Goal: Navigation & Orientation: Find specific page/section

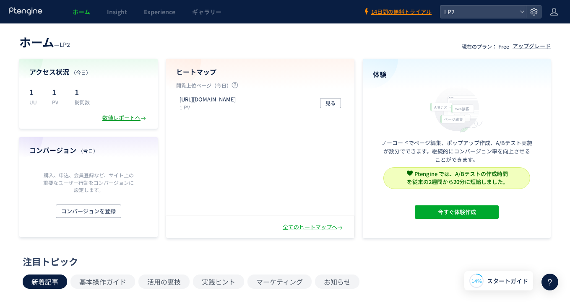
click at [125, 118] on div "数値レポートへ" at bounding box center [124, 118] width 45 height 8
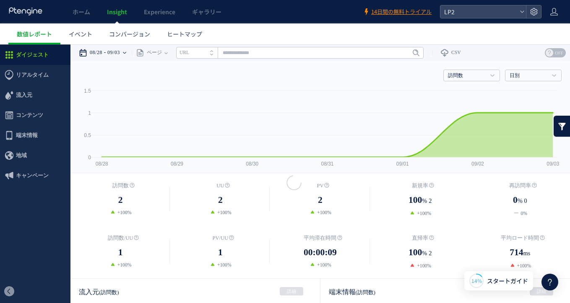
click at [116, 51] on time "09/03" at bounding box center [113, 52] width 13 height 17
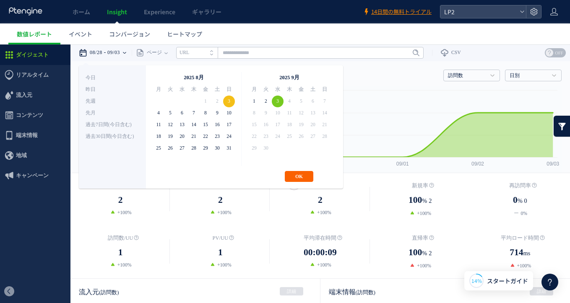
click at [293, 172] on button "OK" at bounding box center [299, 176] width 29 height 11
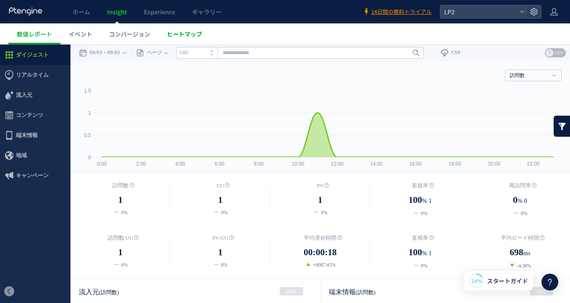
click at [193, 32] on span "ヒートマップ" at bounding box center [184, 34] width 35 height 8
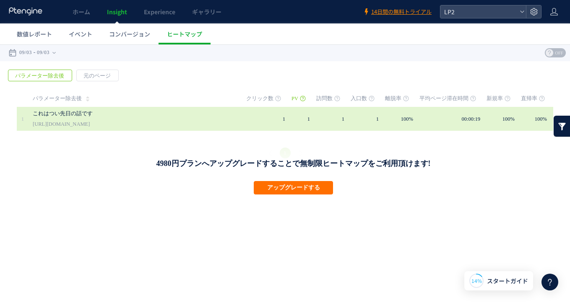
click at [181, 117] on link "これはつい先日の話です" at bounding box center [121, 114] width 176 height 10
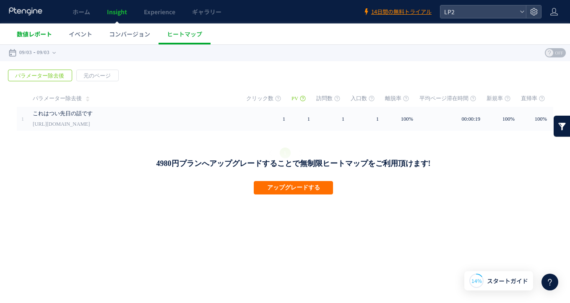
click at [44, 34] on span "数値レポート" at bounding box center [34, 34] width 35 height 8
